Goal: Task Accomplishment & Management: Manage account settings

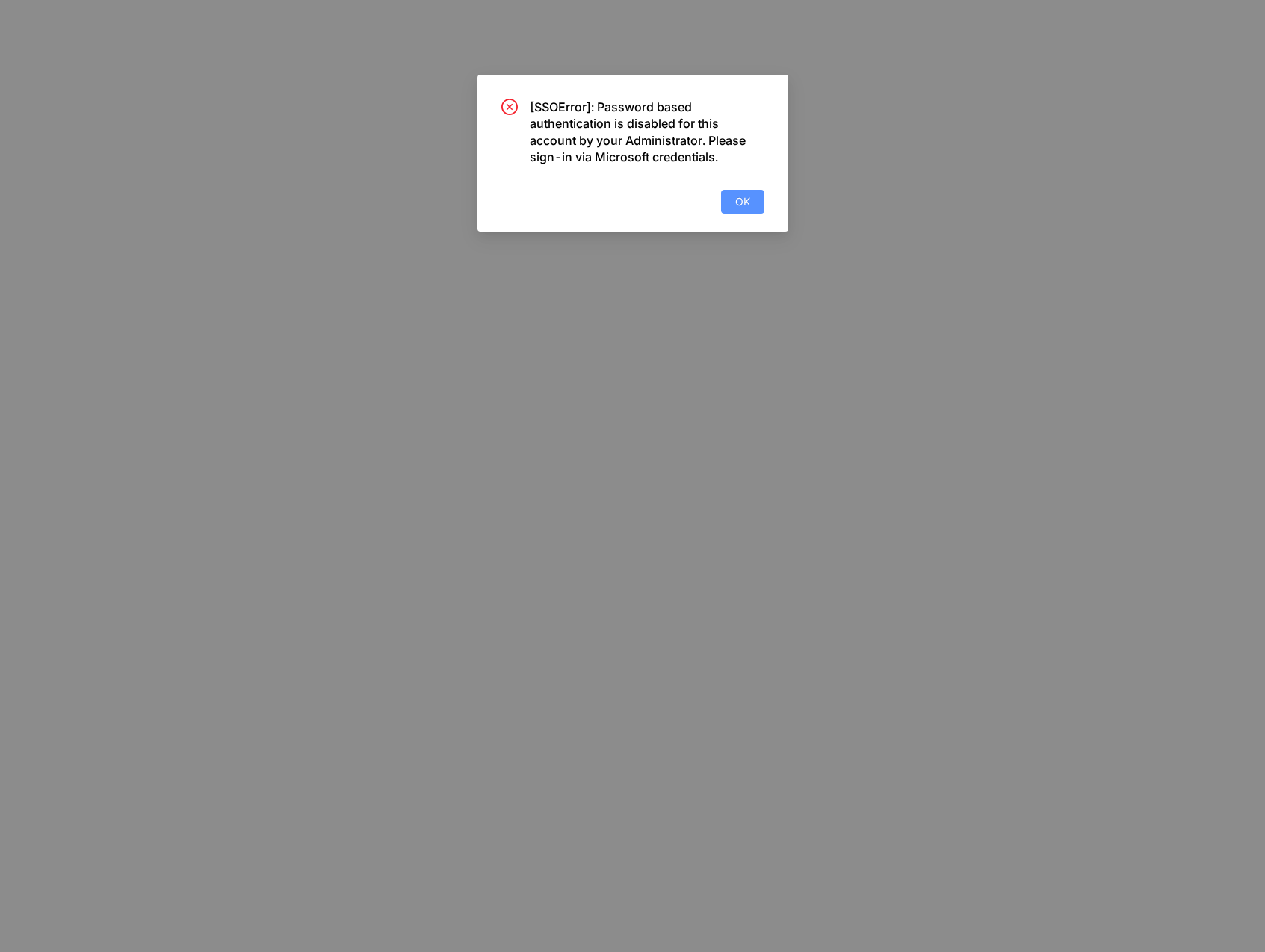
click at [746, 203] on span "OK" at bounding box center [743, 202] width 15 height 17
click at [742, 205] on span "OK" at bounding box center [743, 202] width 15 height 17
